Goal: Find specific page/section

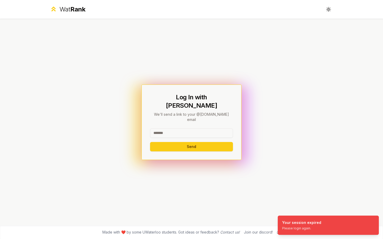
click at [182, 129] on input at bounding box center [191, 133] width 83 height 9
type input "******"
click at [150, 142] on button "Send" at bounding box center [191, 146] width 83 height 9
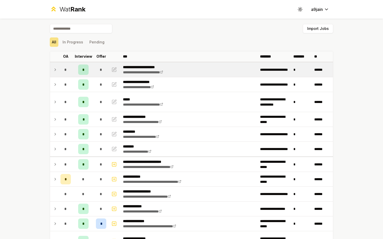
click at [55, 68] on icon at bounding box center [55, 70] width 4 height 6
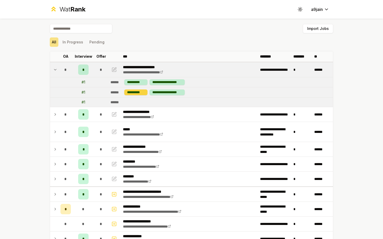
click at [136, 93] on div "**********" at bounding box center [135, 93] width 23 height 6
click at [85, 93] on td "# 1" at bounding box center [83, 92] width 21 height 10
click at [84, 93] on div "# 1" at bounding box center [83, 92] width 4 height 5
click at [84, 101] on div "# 1" at bounding box center [83, 102] width 4 height 5
click at [57, 68] on td at bounding box center [54, 69] width 8 height 15
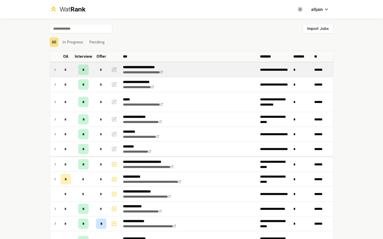
click at [83, 69] on span "*" at bounding box center [83, 69] width 2 height 5
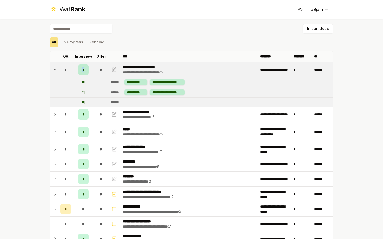
click at [83, 69] on span "*" at bounding box center [83, 69] width 2 height 5
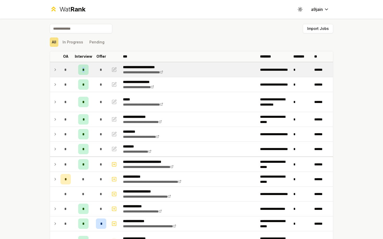
click at [79, 69] on div "*" at bounding box center [83, 70] width 10 height 10
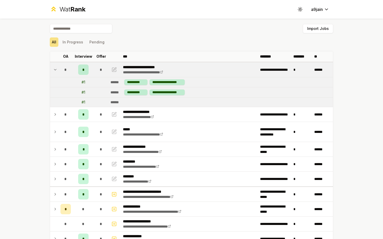
click at [74, 69] on td "*" at bounding box center [83, 69] width 21 height 15
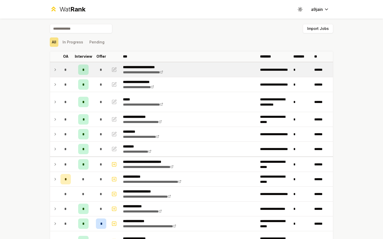
click at [74, 69] on td "*" at bounding box center [83, 69] width 21 height 15
